Goal: Use online tool/utility: Utilize a website feature to perform a specific function

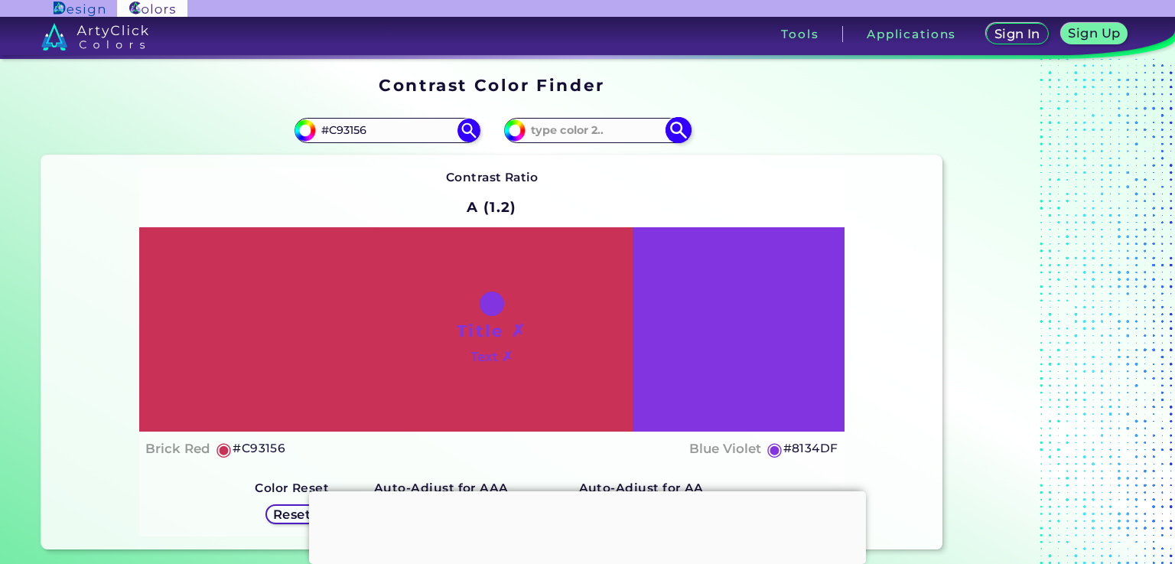
click at [668, 131] on img at bounding box center [678, 130] width 27 height 27
click at [301, 130] on input "#c93156" at bounding box center [303, 128] width 19 height 19
click at [577, 126] on input at bounding box center [597, 130] width 142 height 21
click at [513, 135] on input "#8134df" at bounding box center [512, 128] width 19 height 19
type input "#6f39b1"
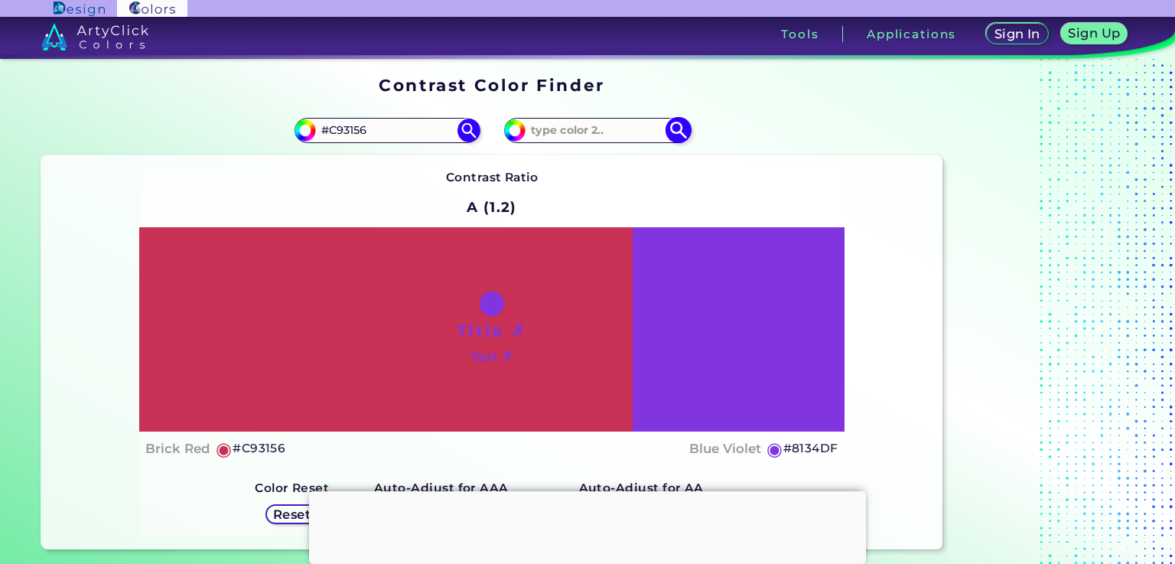
type input "#6F39B1"
type input "#703caf"
type input "#703CAF"
type input "#65468b"
type input "#65468B"
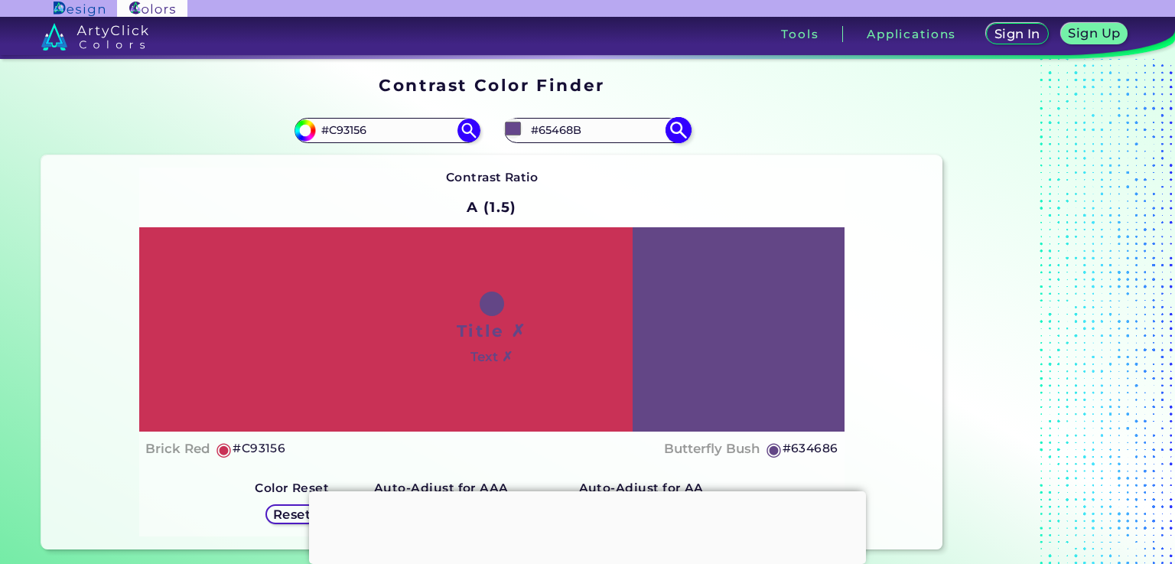
type input "#634686"
type input "#604686"
type input "#544686"
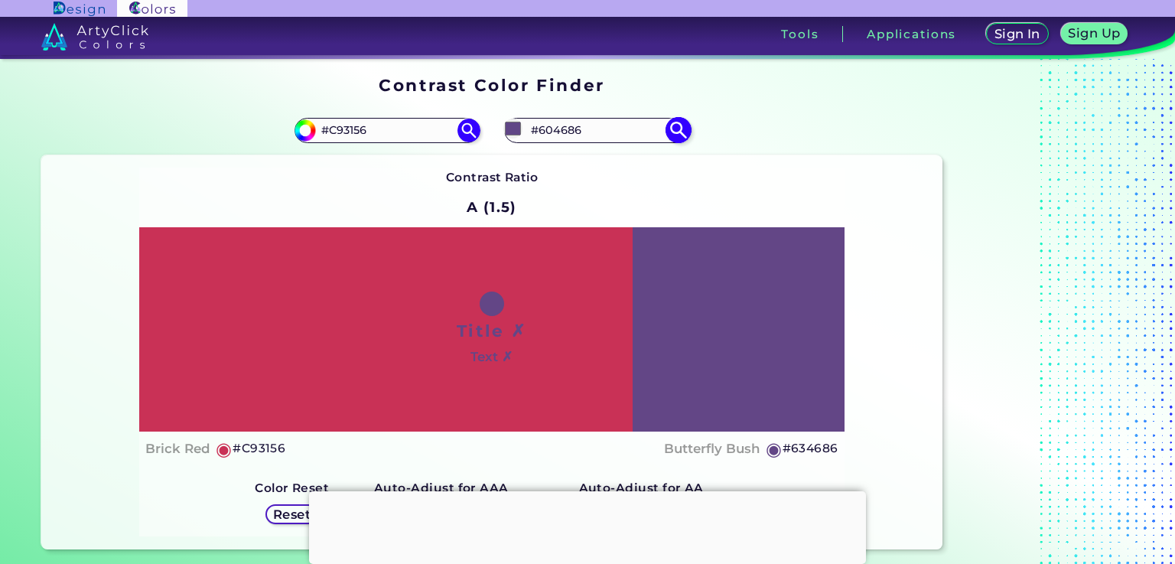
type input "#544686"
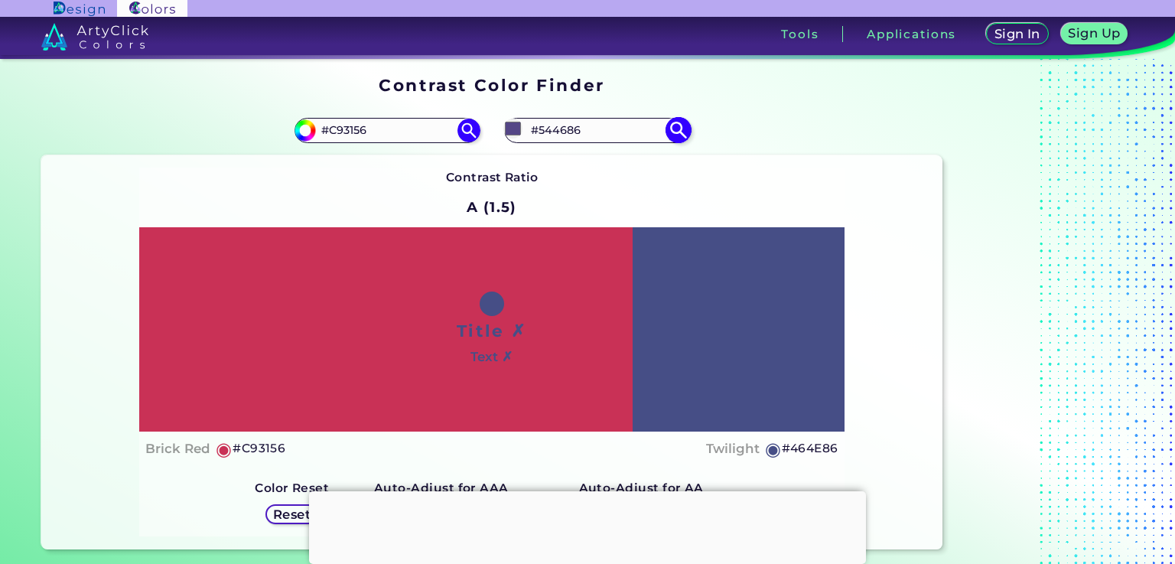
type input "#464e86"
type input "#464E86"
type input "#466d86"
type input "#466D86"
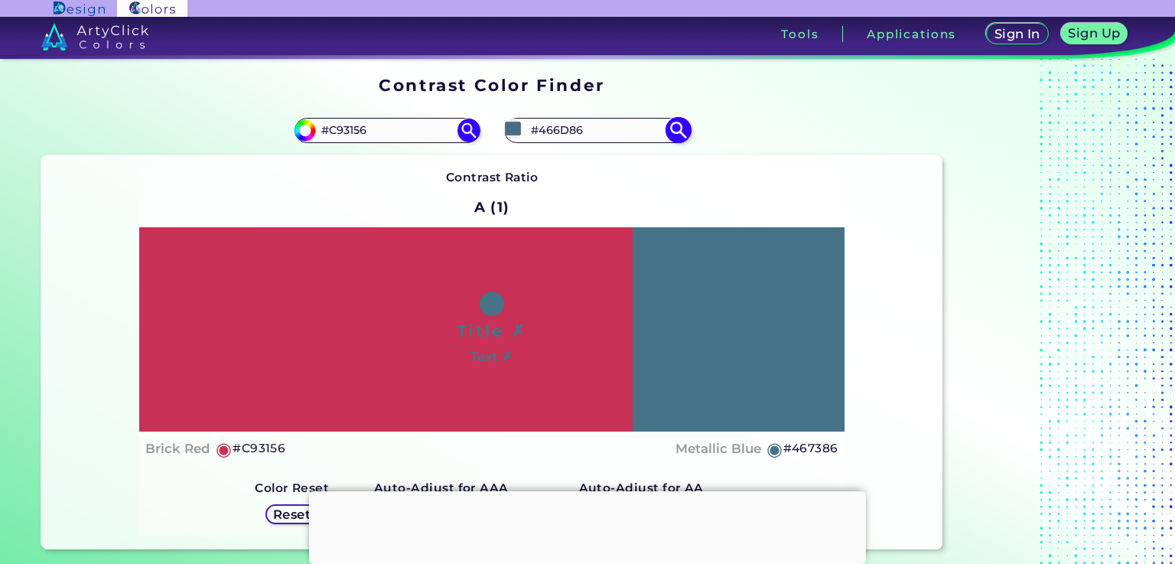
type input "#468685"
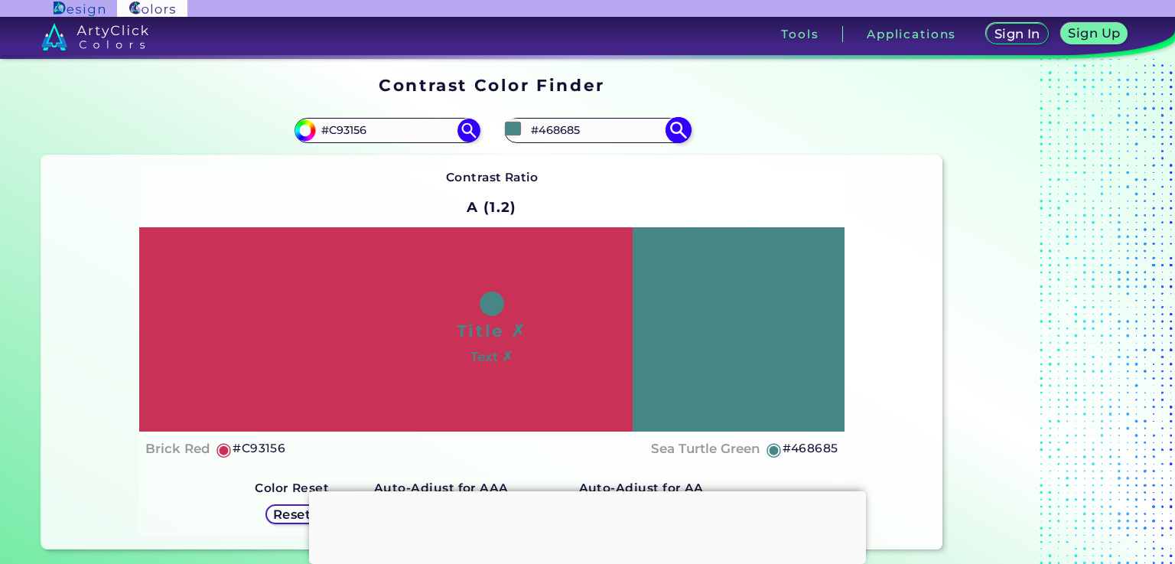
type input "#468586"
type input "#468186"
type input "#467e86"
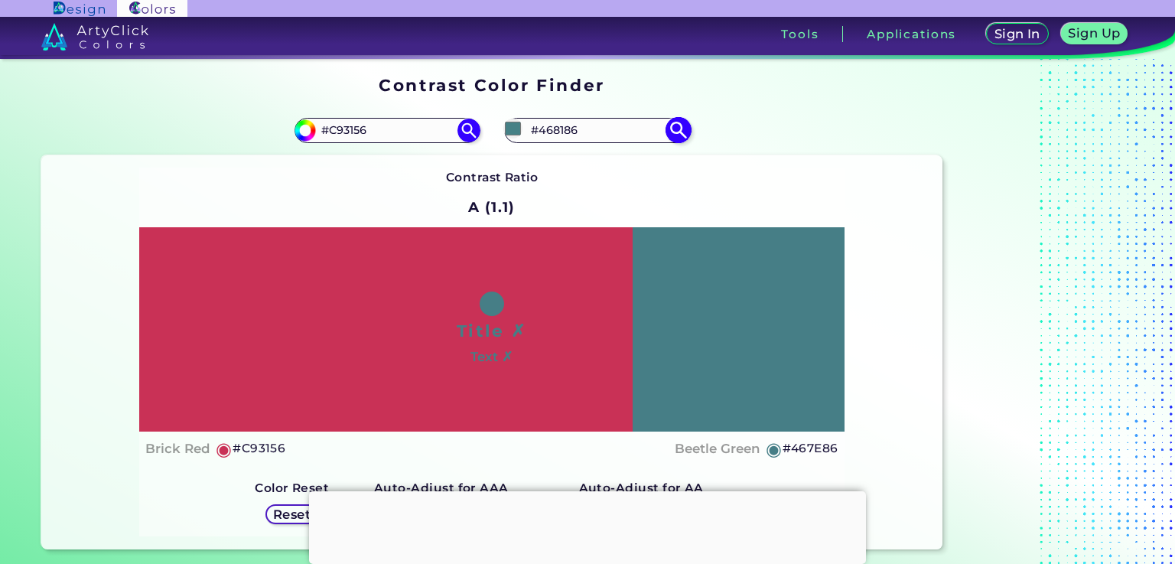
type input "#467E86"
type input "#467b86"
type input "#467B86"
type input "#467b86"
click at [694, 195] on div "Contrast Ratio A (1.1) Title ✗ Text ✗ Brick Red ◉ #C93156 ◉ Reset" at bounding box center [491, 352] width 705 height 369
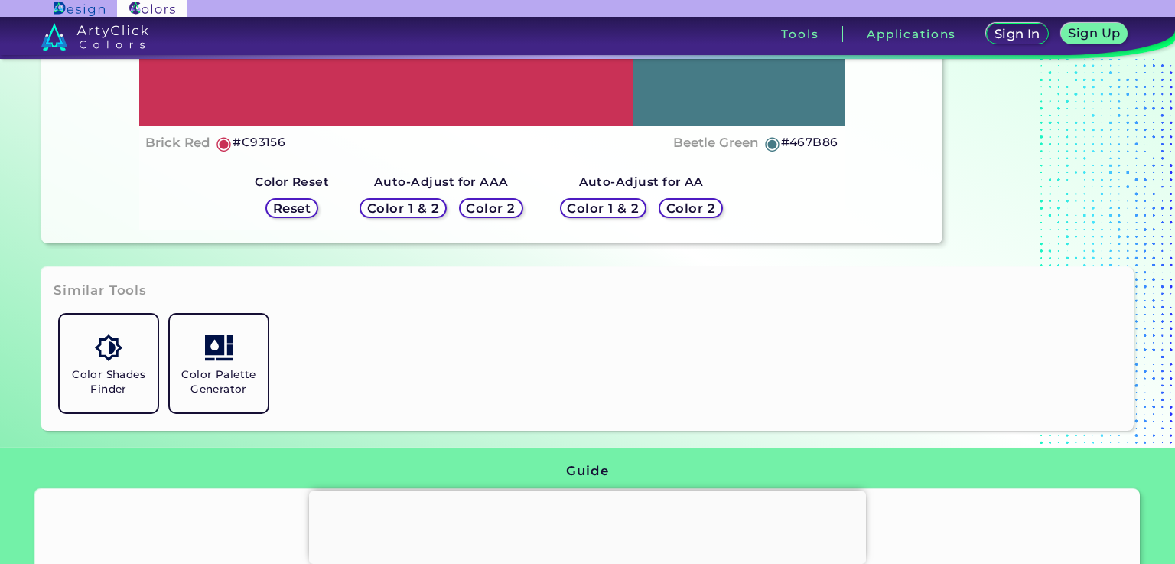
scroll to position [459, 0]
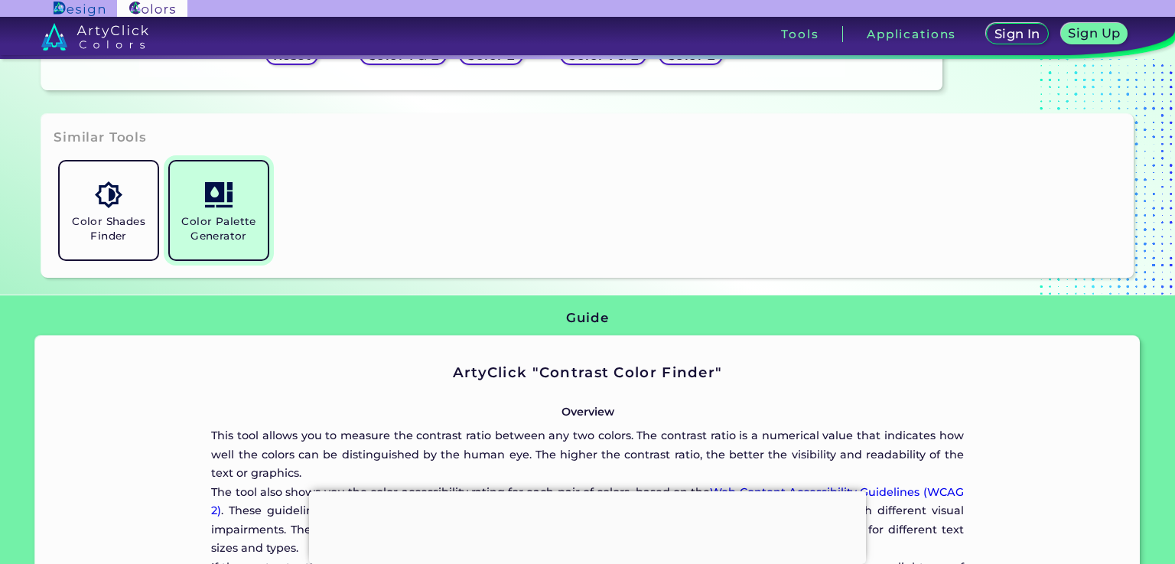
click at [223, 209] on link "Color Palette Generator" at bounding box center [219, 210] width 110 height 110
